Goal: Task Accomplishment & Management: Manage account settings

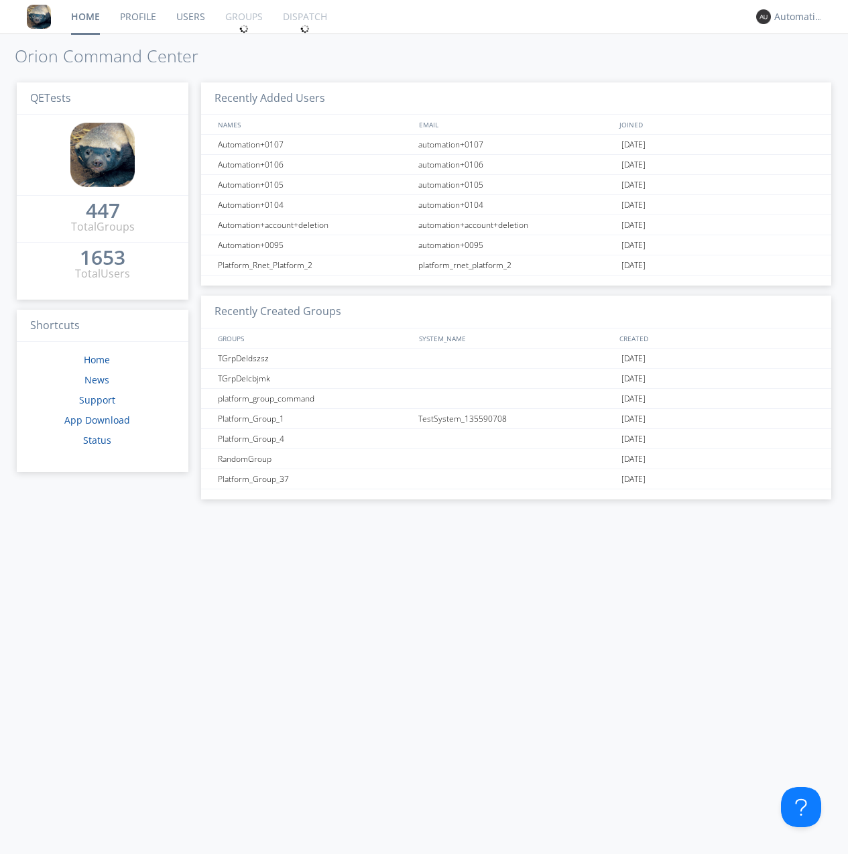
click at [243, 17] on link "Groups" at bounding box center [244, 17] width 58 height 34
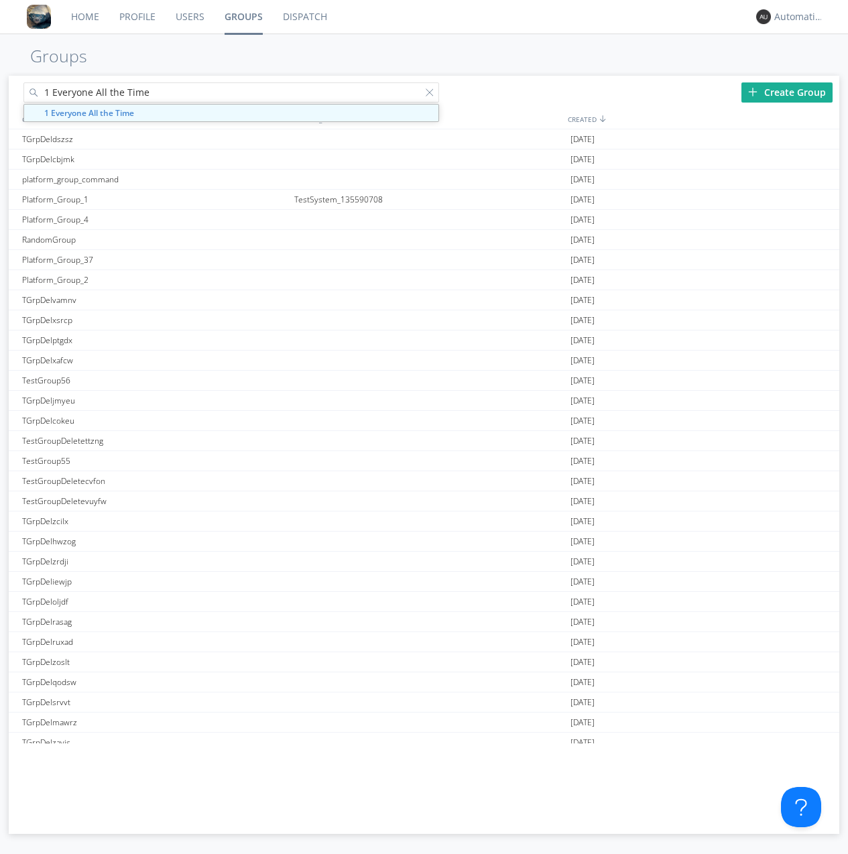
type input "1 Everyone All the Time"
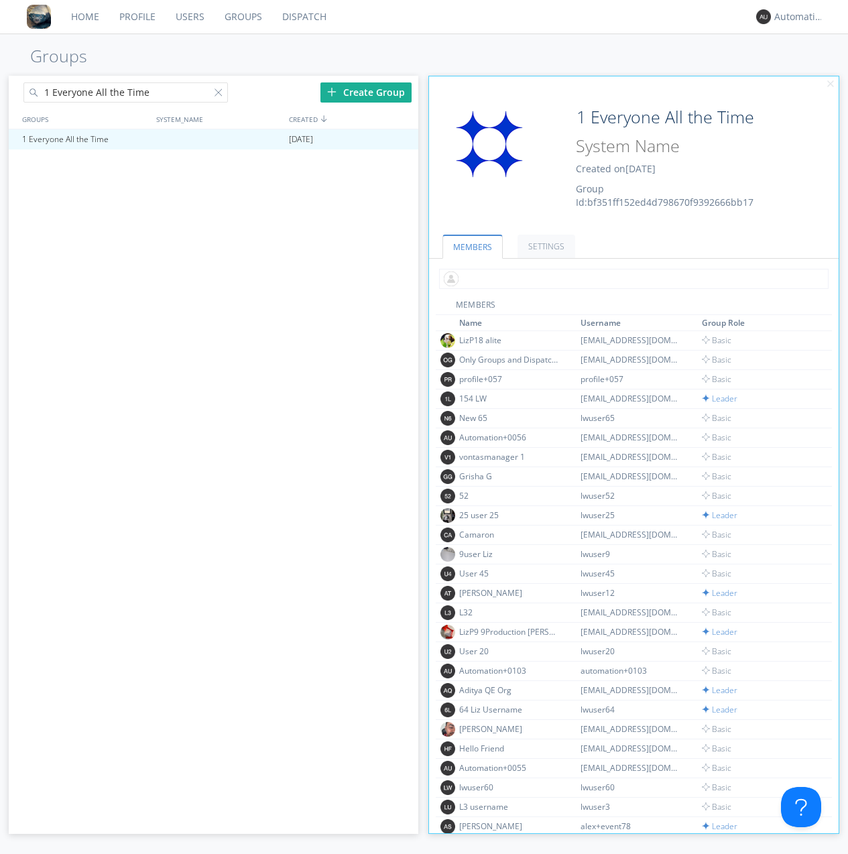
click at [631, 278] on input "text" at bounding box center [633, 279] width 389 height 20
type input "automation+0102"
